Goal: Find specific page/section: Find specific page/section

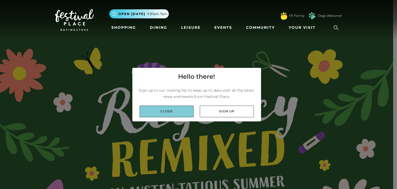
click at [160, 109] on link "Close" at bounding box center [167, 112] width 54 height 12
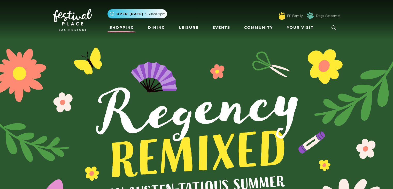
click at [125, 28] on link "Shopping" at bounding box center [122, 28] width 29 height 10
click at [333, 28] on icon at bounding box center [334, 28] width 8 height 8
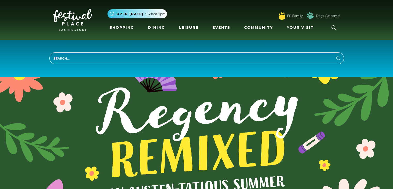
click at [240, 60] on input "search" at bounding box center [196, 58] width 295 height 12
type input "metro bank"
click at [335, 55] on button "Search" at bounding box center [338, 58] width 6 height 6
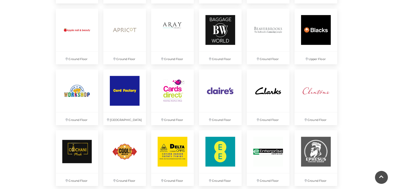
scroll to position [440, 0]
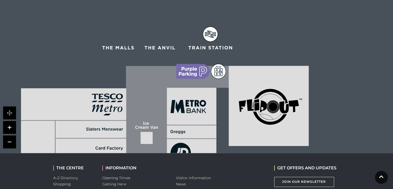
scroll to position [293, 0]
